Goal: Find specific page/section: Find specific page/section

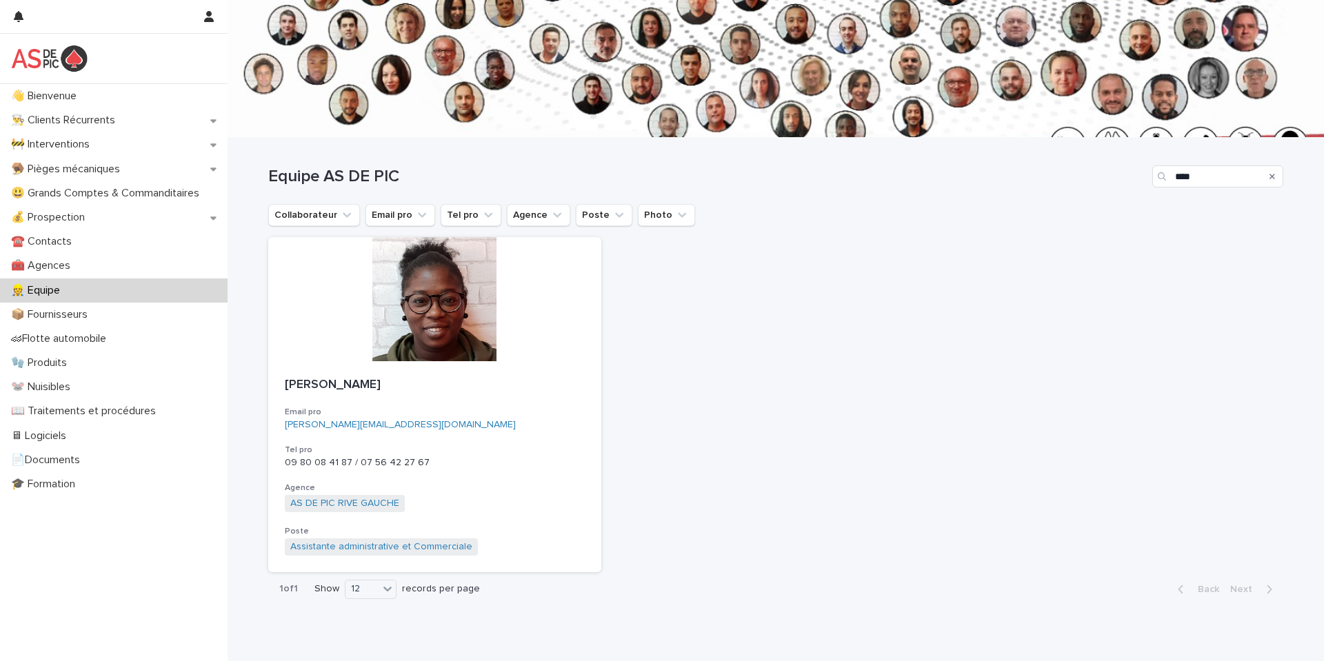
click at [1231, 177] on input "****" at bounding box center [1218, 177] width 131 height 22
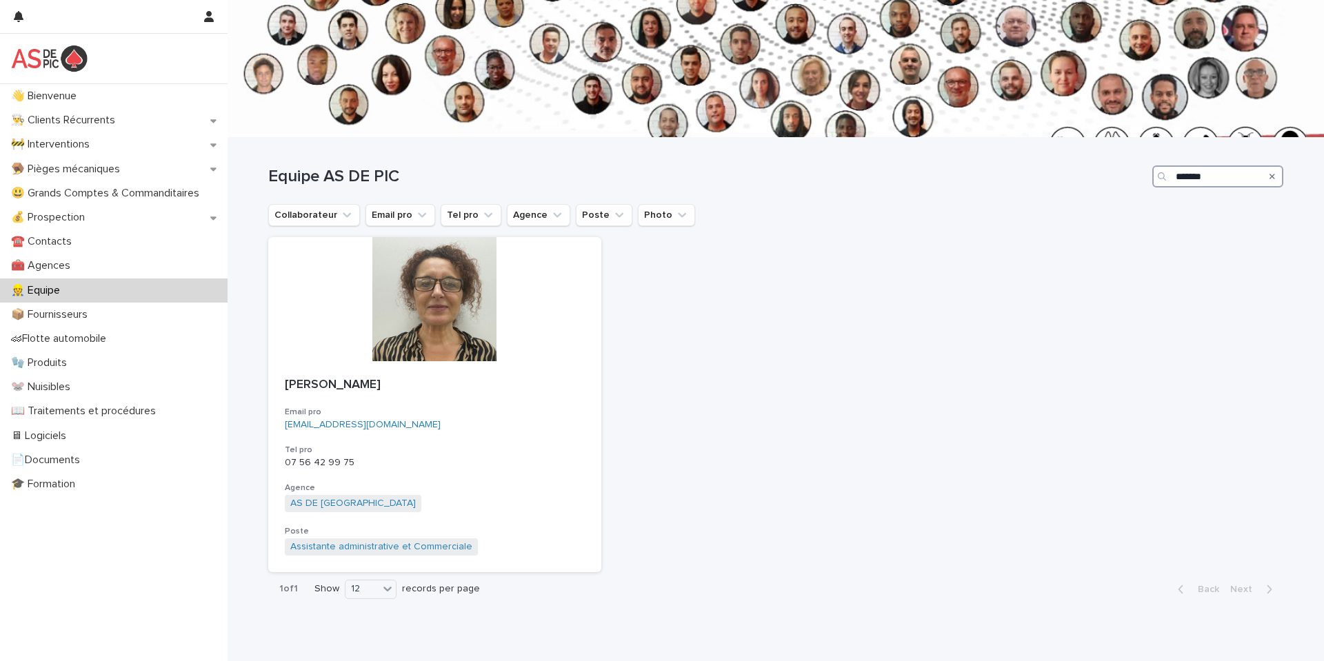
click at [1180, 174] on input "*******" at bounding box center [1218, 177] width 131 height 22
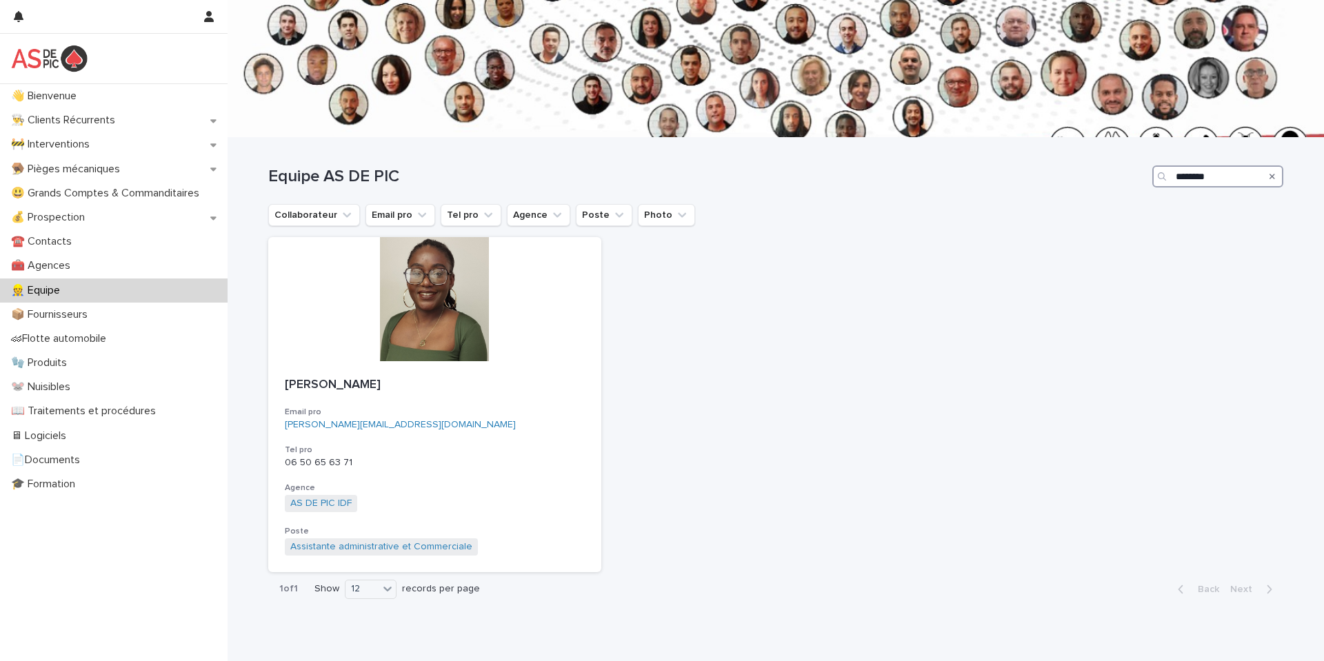
type input "********"
